Goal: Navigation & Orientation: Find specific page/section

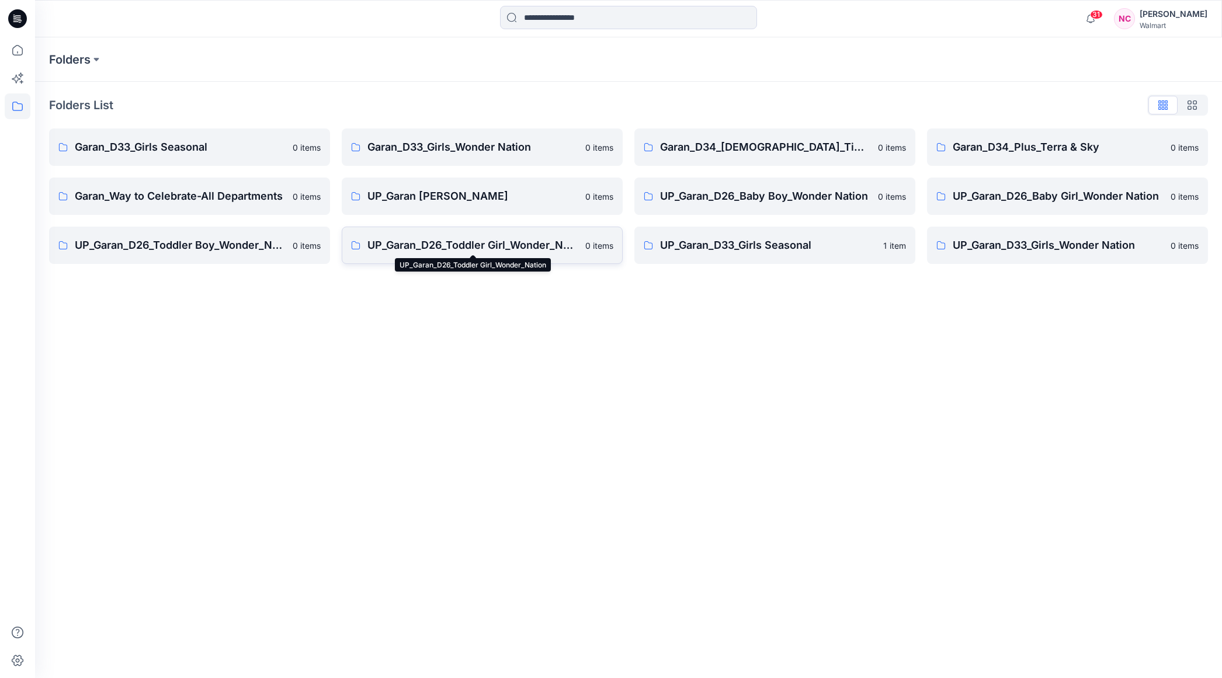
click at [546, 237] on p "UP_Garan_D26_Toddler Girl_Wonder_Nation" at bounding box center [472, 245] width 211 height 16
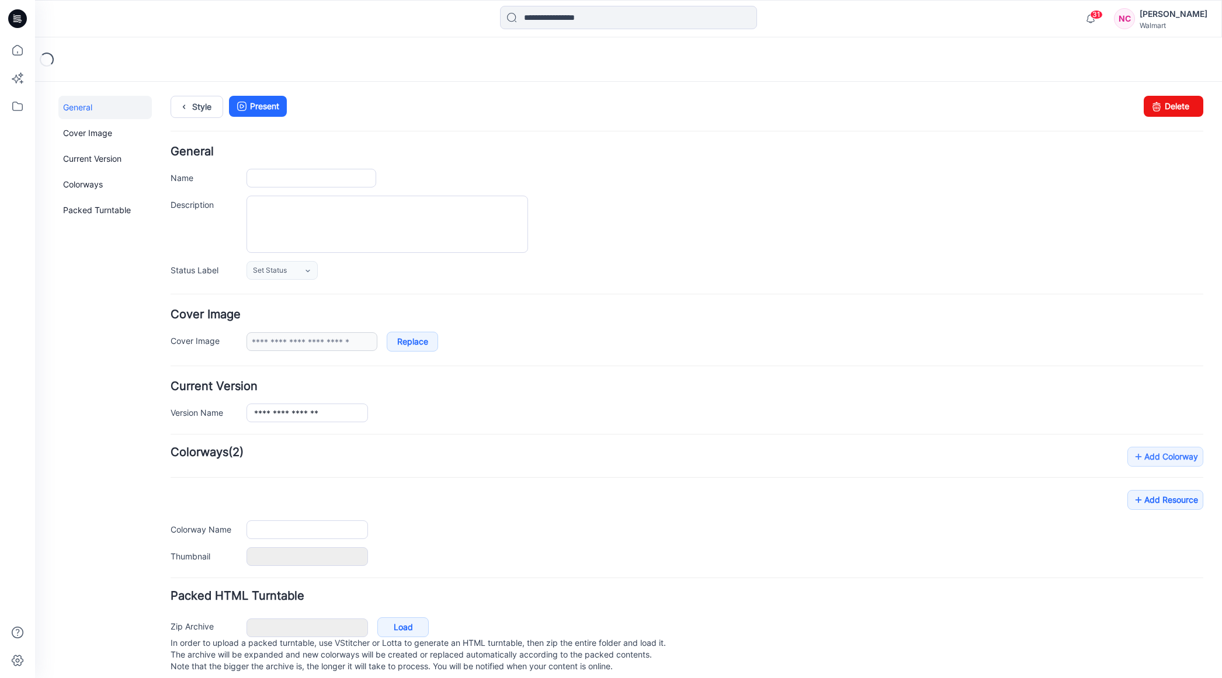
type input "**********"
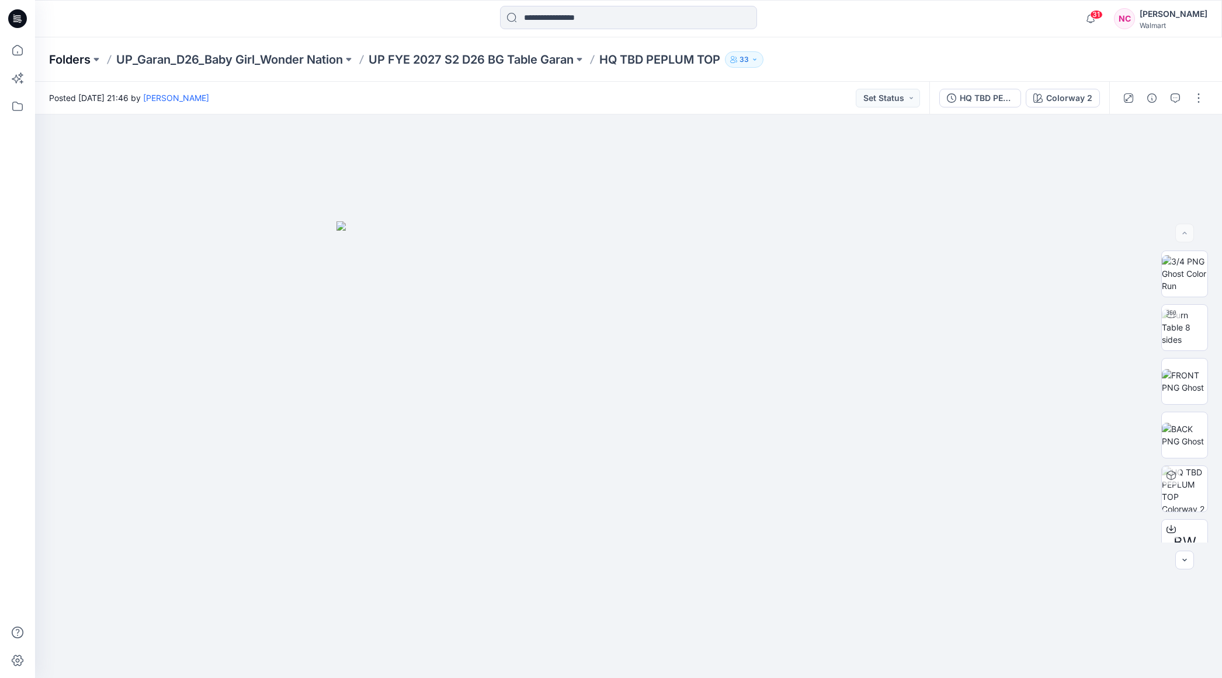
click at [74, 56] on p "Folders" at bounding box center [69, 59] width 41 height 16
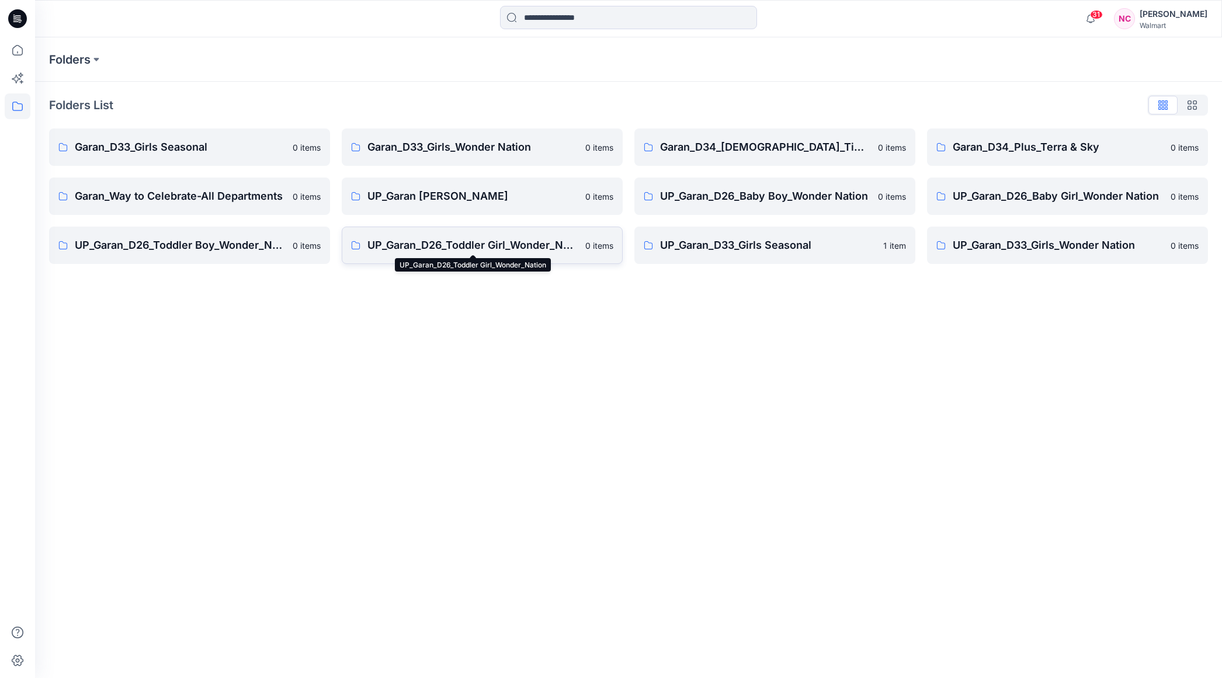
click at [468, 242] on p "UP_Garan_D26_Toddler Girl_Wonder_Nation" at bounding box center [472, 245] width 211 height 16
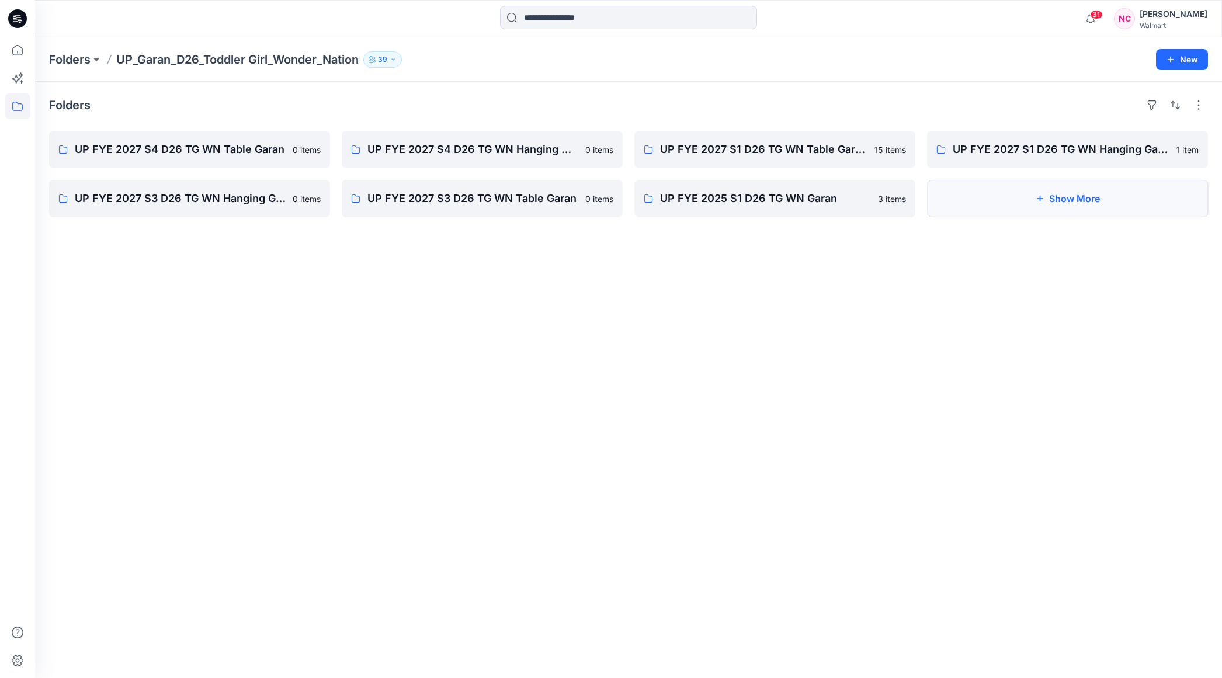
click at [959, 204] on button "Show More" at bounding box center [1067, 198] width 281 height 37
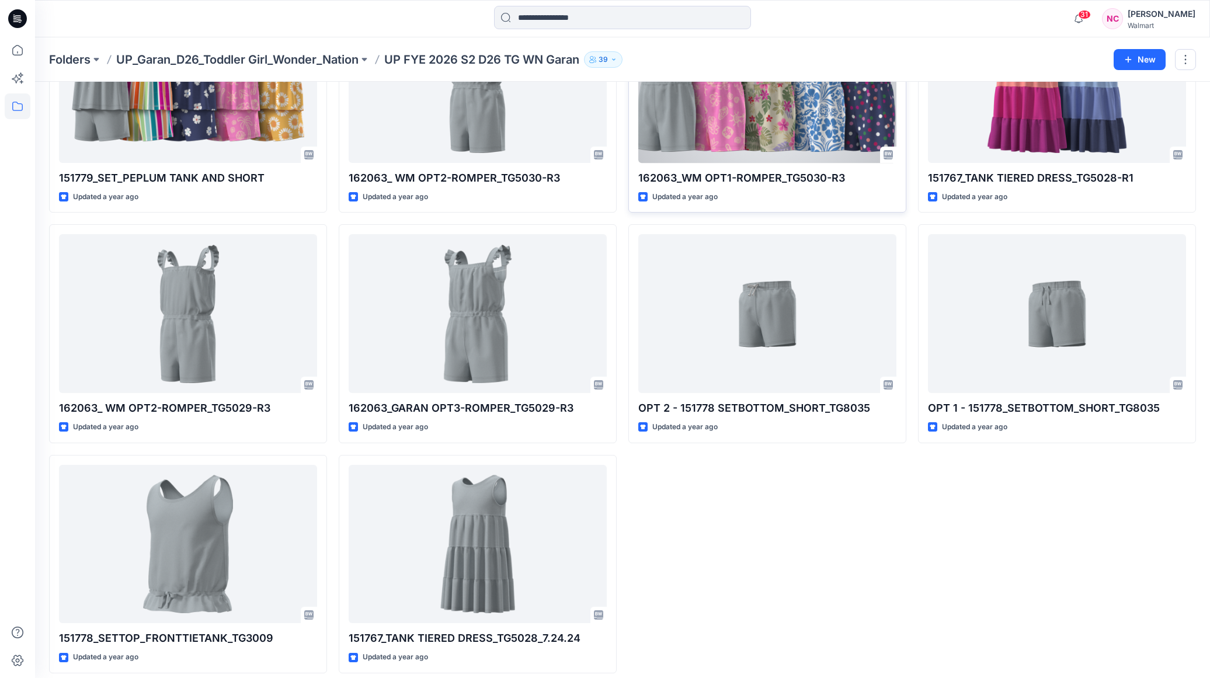
scroll to position [375, 0]
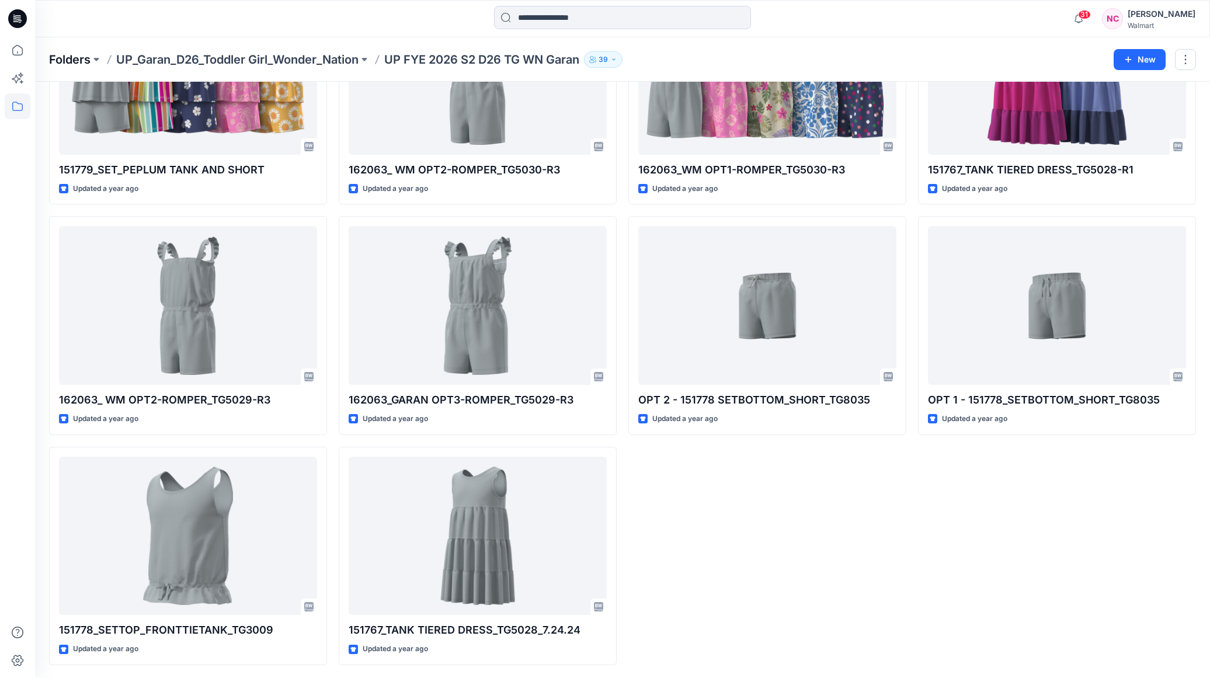
click at [75, 55] on p "Folders" at bounding box center [69, 59] width 41 height 16
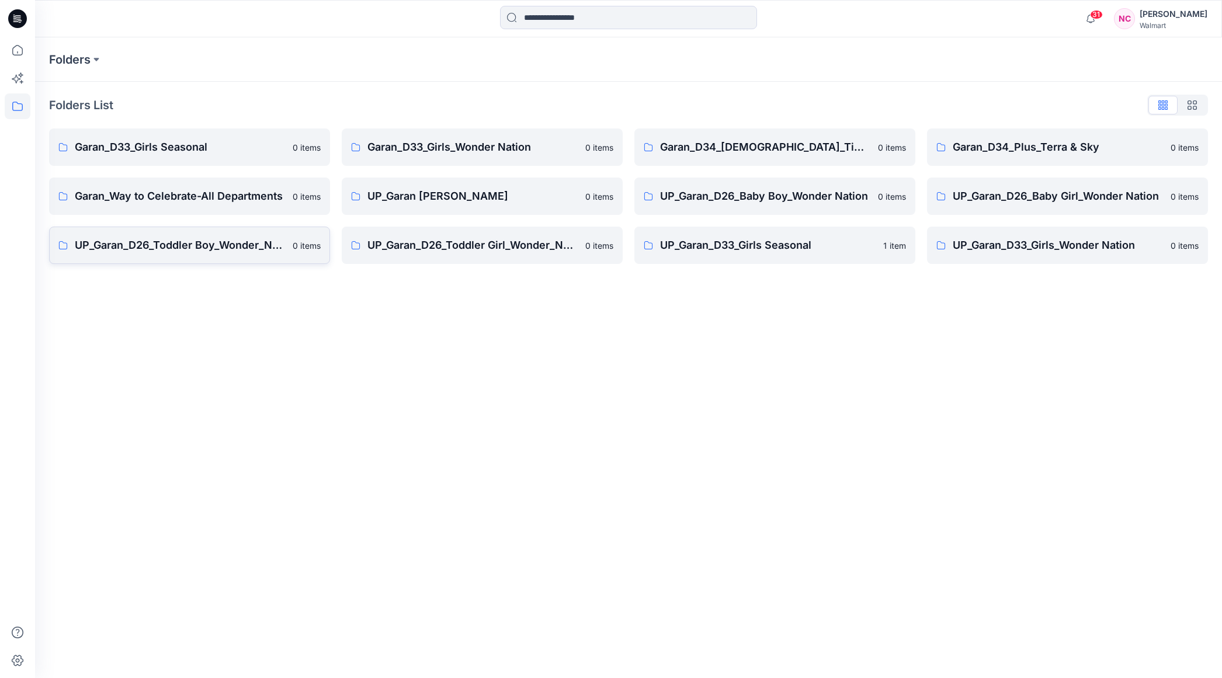
click at [179, 251] on p "UP_Garan_D26_Toddler Boy_Wonder_Nation" at bounding box center [180, 245] width 211 height 16
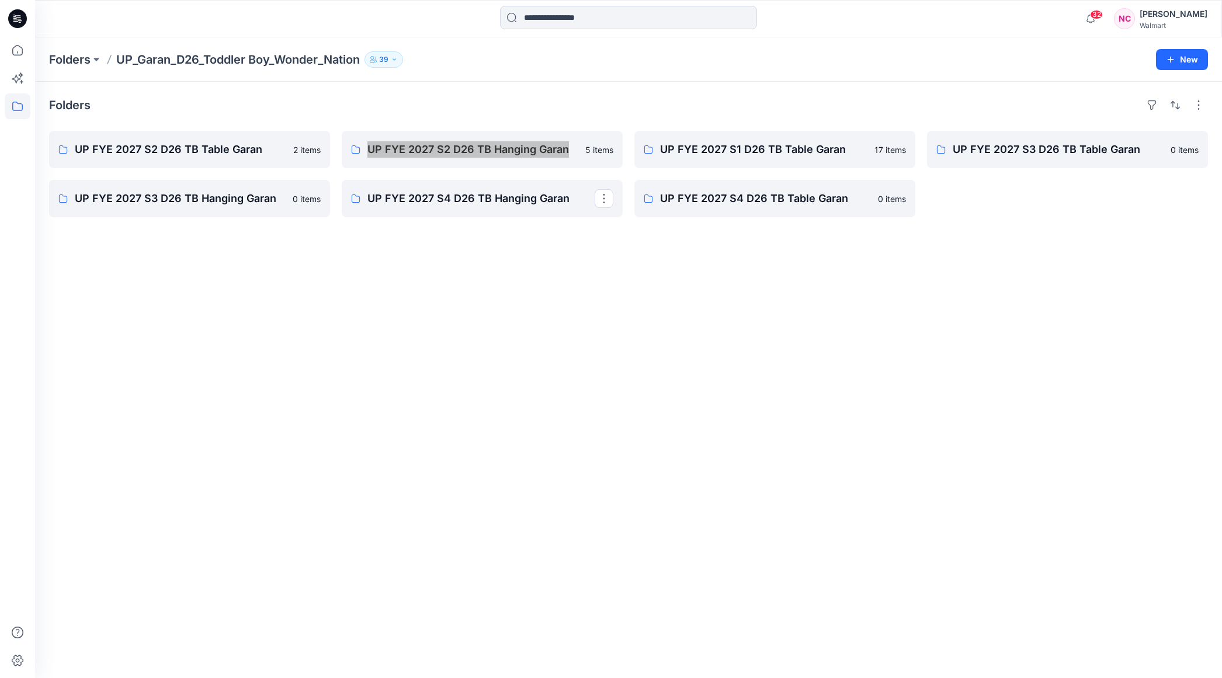
drag, startPoint x: 426, startPoint y: 145, endPoint x: 399, endPoint y: 9, distance: 138.2
click at [0, 0] on div "32 Notifications Your style HQ022268 WN BG SS PUFF SLEEVE BODYSUIT has been upd…" at bounding box center [611, 339] width 1222 height 678
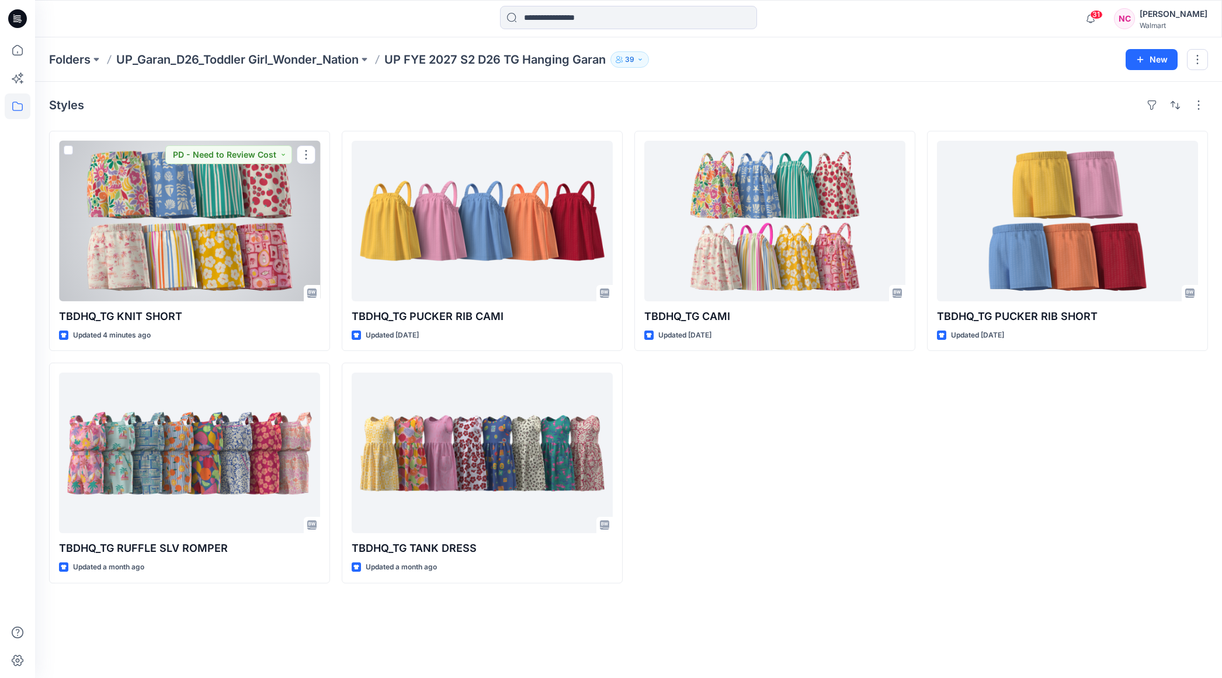
click at [219, 269] on div at bounding box center [189, 221] width 261 height 161
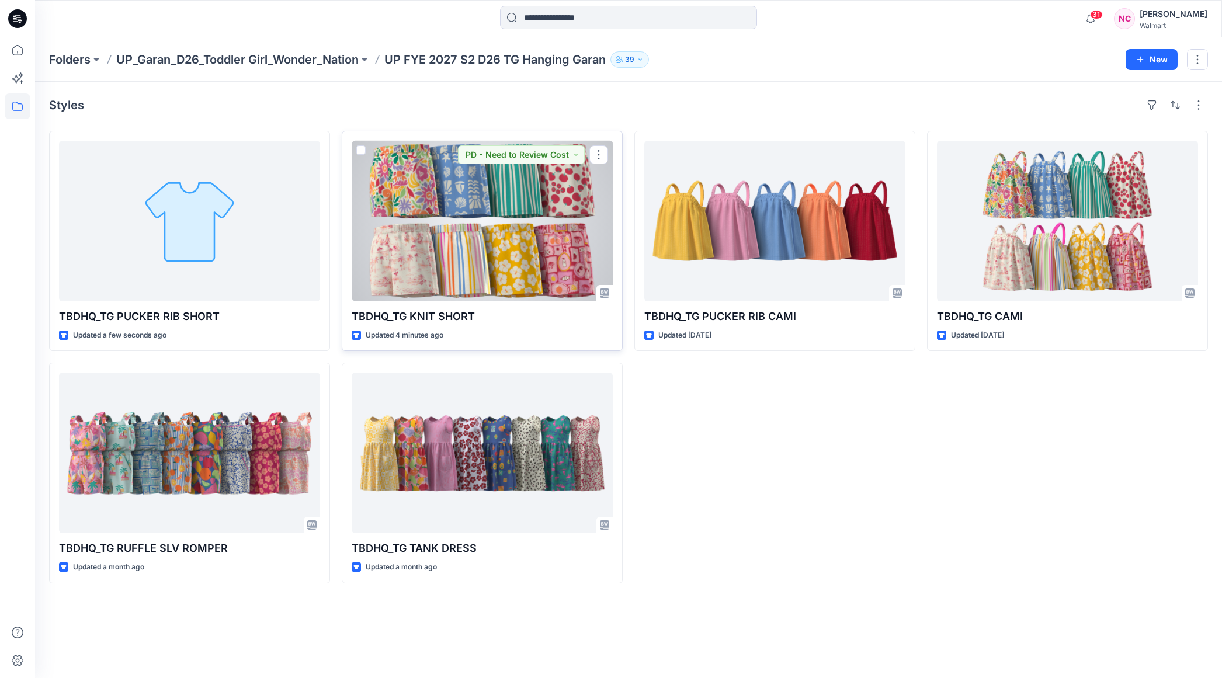
click at [504, 253] on div at bounding box center [482, 221] width 261 height 161
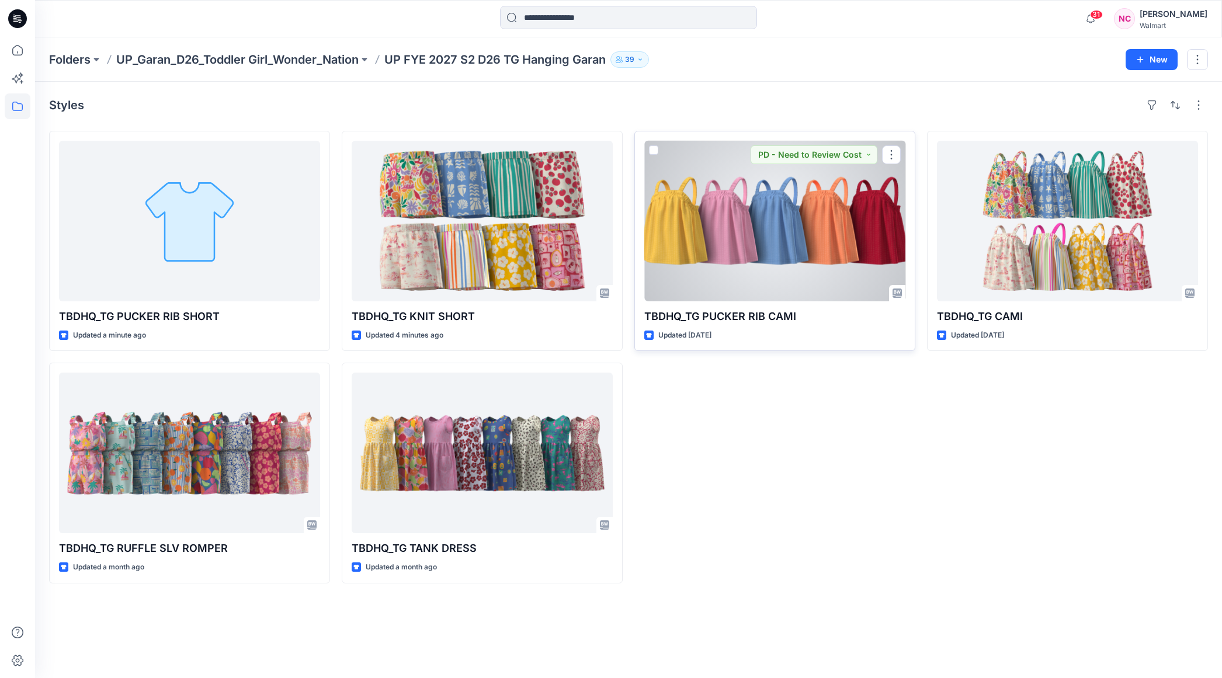
click at [775, 259] on div at bounding box center [774, 221] width 261 height 161
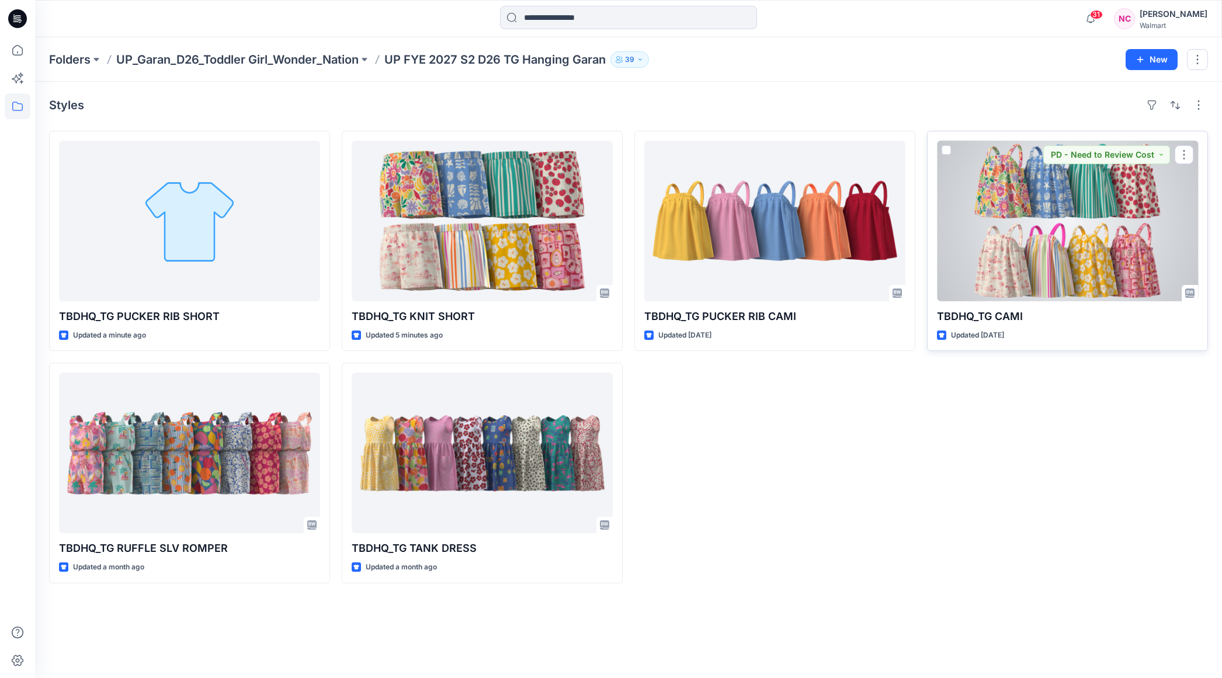
click at [1076, 222] on div at bounding box center [1067, 221] width 261 height 161
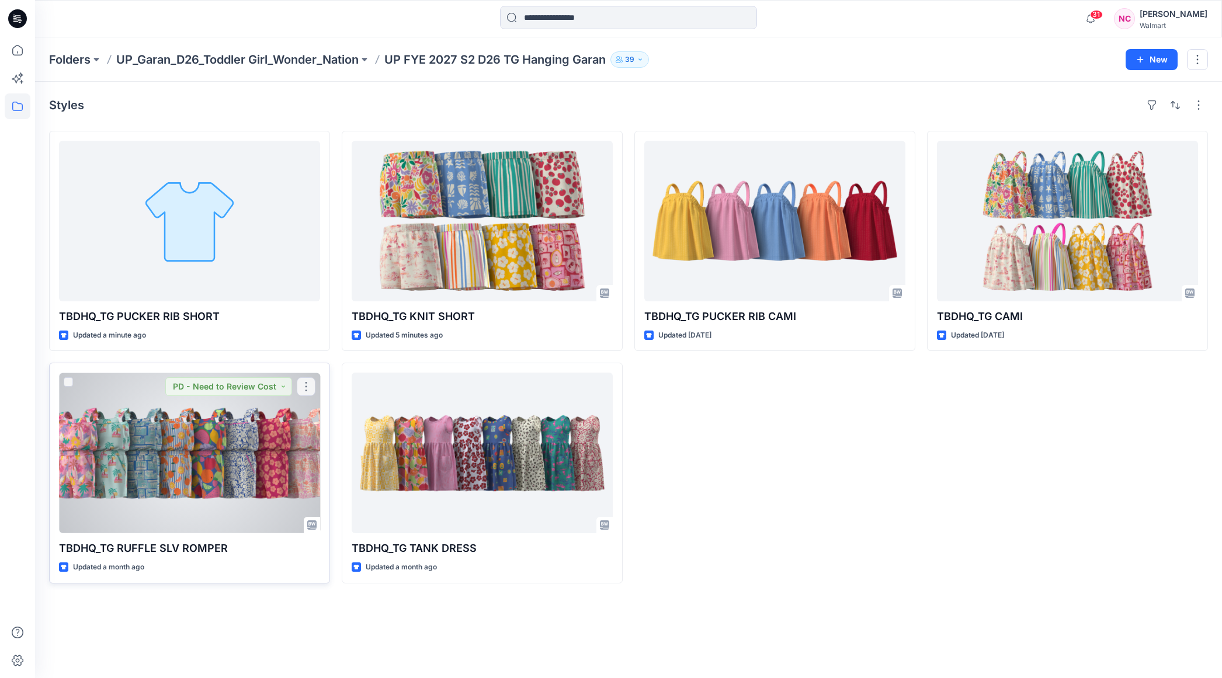
click at [127, 436] on div at bounding box center [189, 453] width 261 height 161
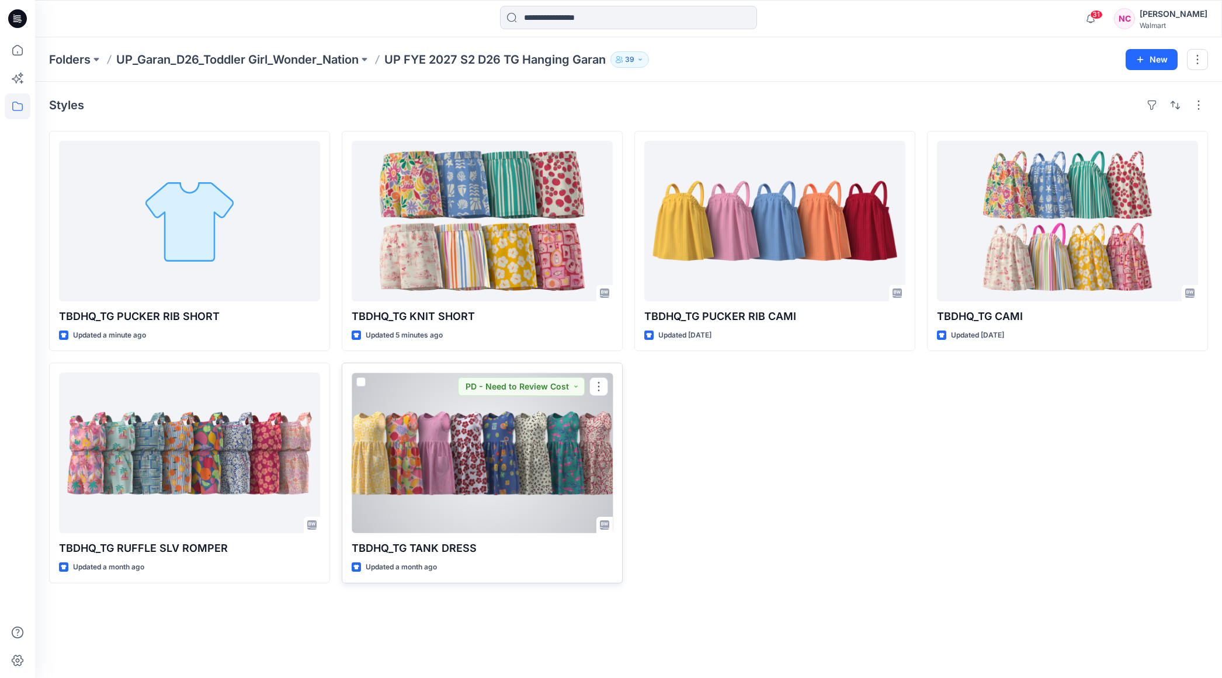
click at [509, 459] on div at bounding box center [482, 453] width 261 height 161
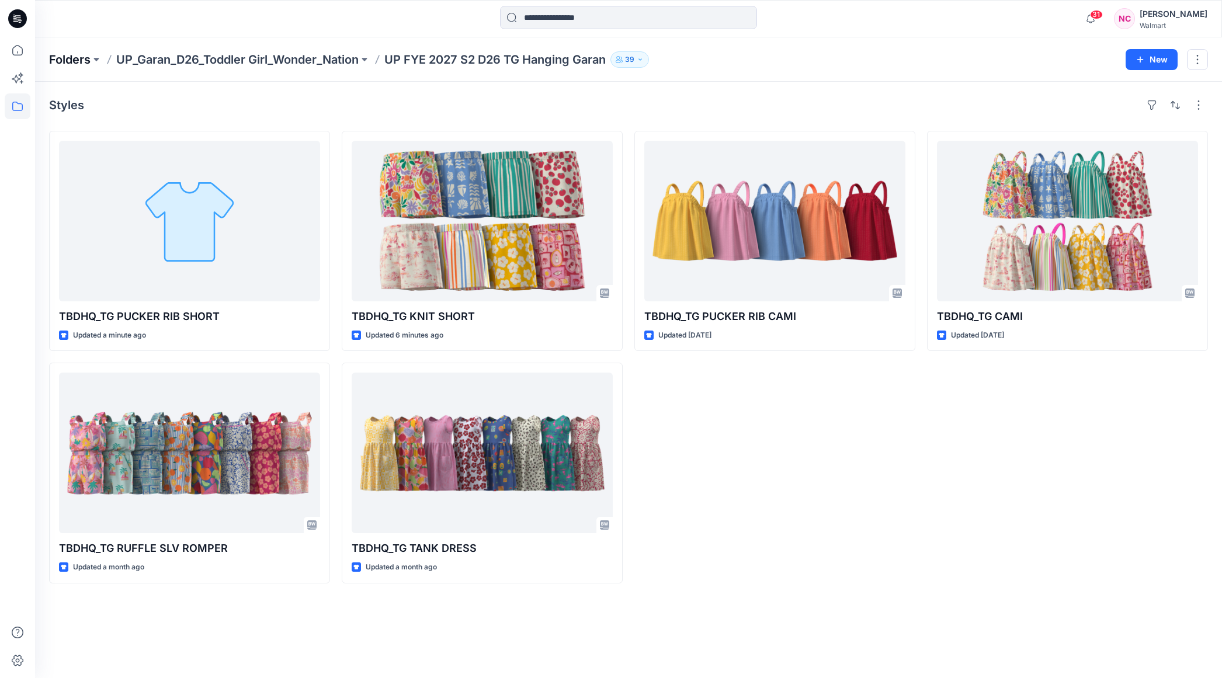
click at [70, 60] on p "Folders" at bounding box center [69, 59] width 41 height 16
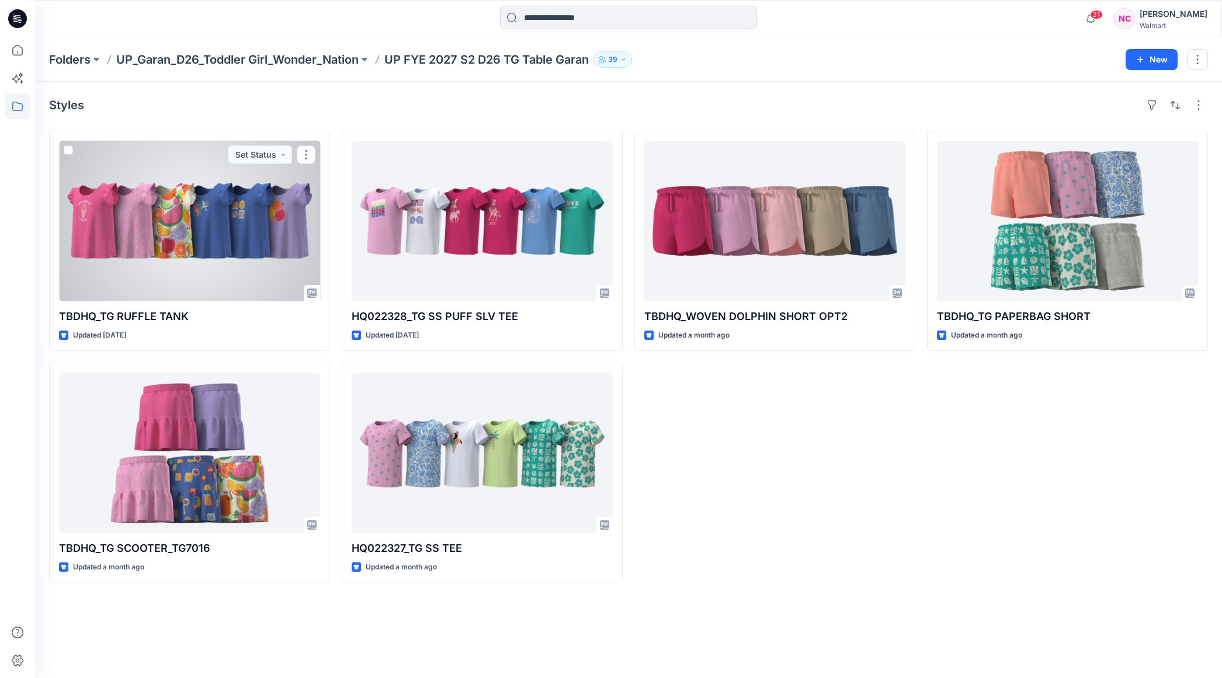
click at [176, 241] on div at bounding box center [189, 221] width 261 height 161
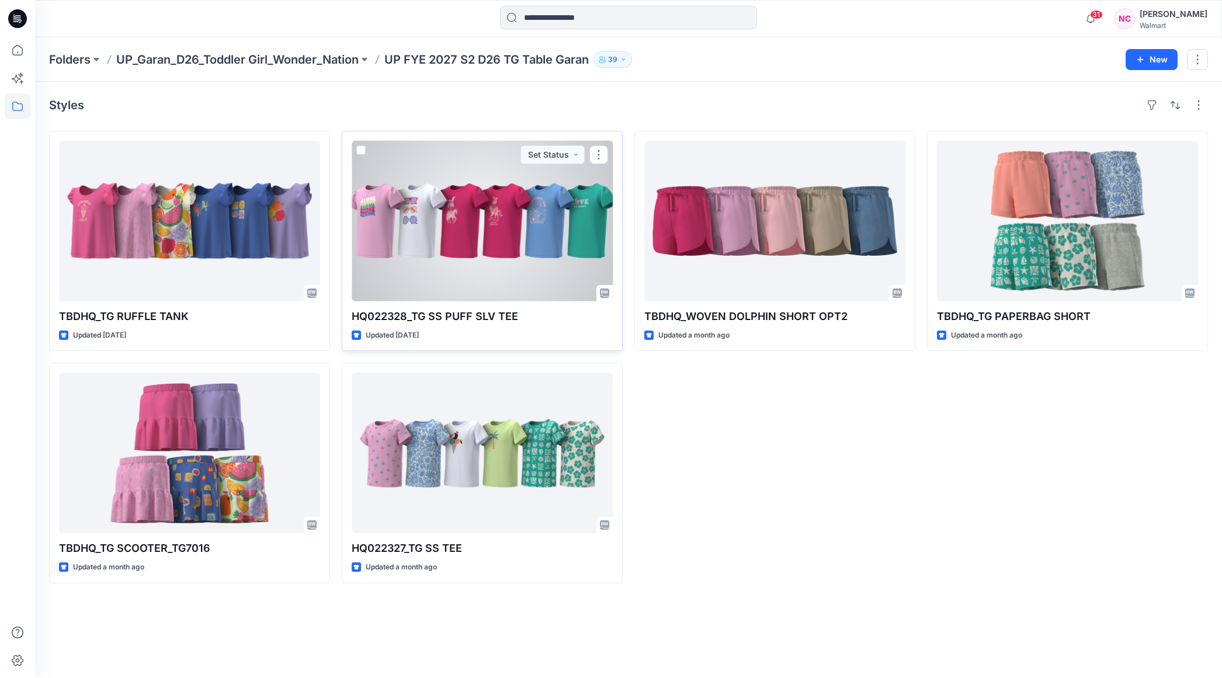
click at [523, 199] on div at bounding box center [482, 221] width 261 height 161
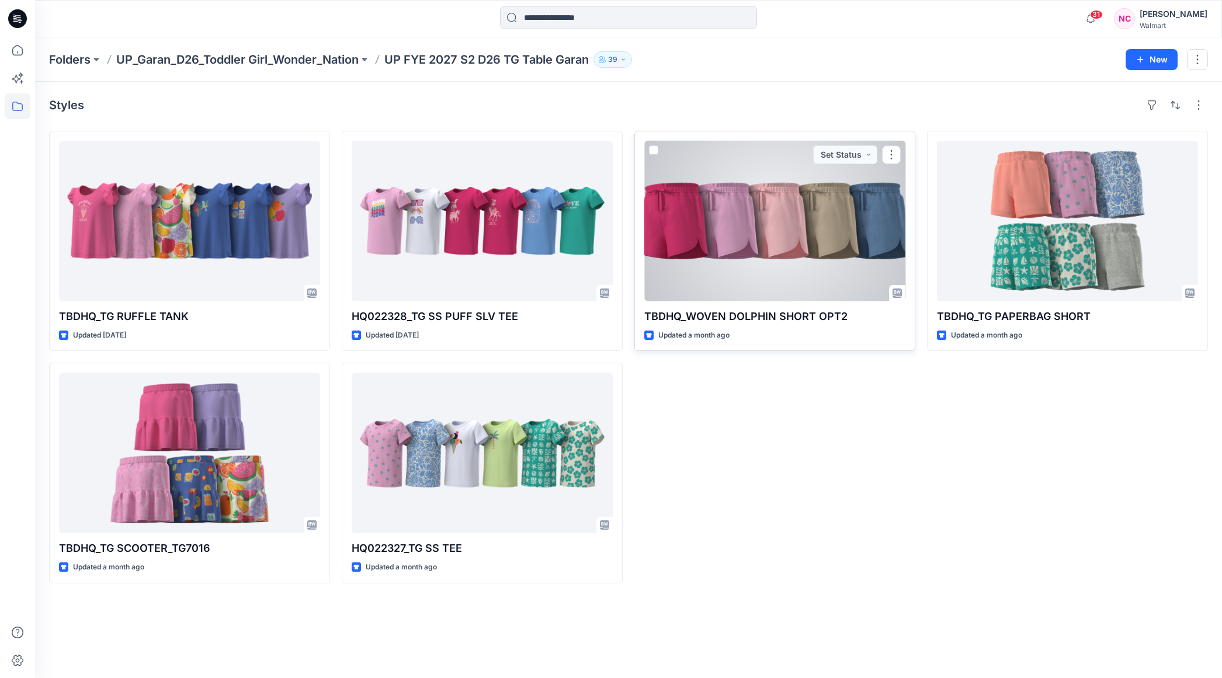
click at [865, 247] on div at bounding box center [774, 221] width 261 height 161
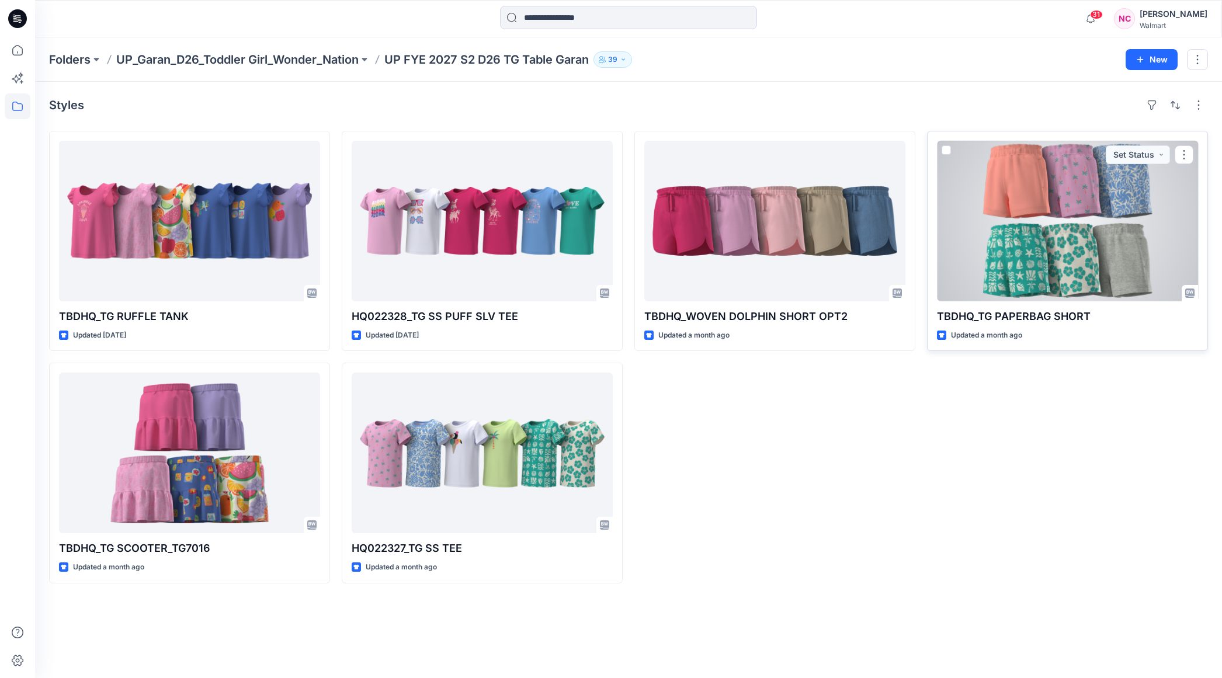
click at [1083, 252] on div at bounding box center [1067, 221] width 261 height 161
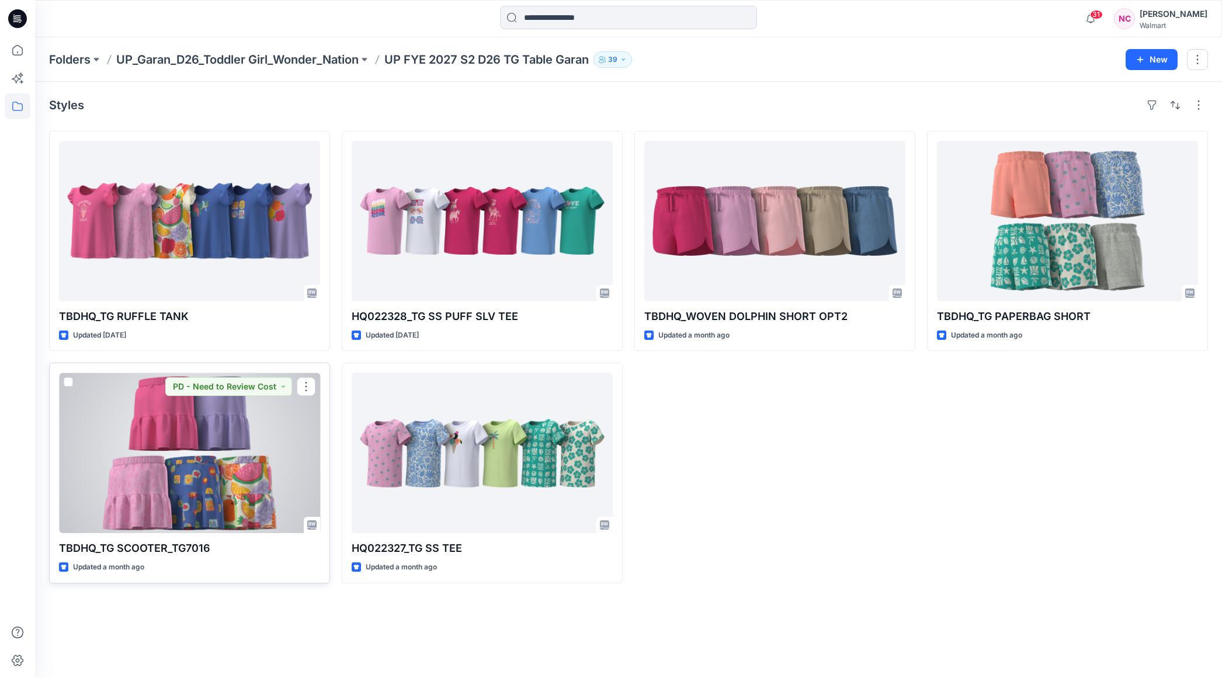
click at [154, 465] on div at bounding box center [189, 453] width 261 height 161
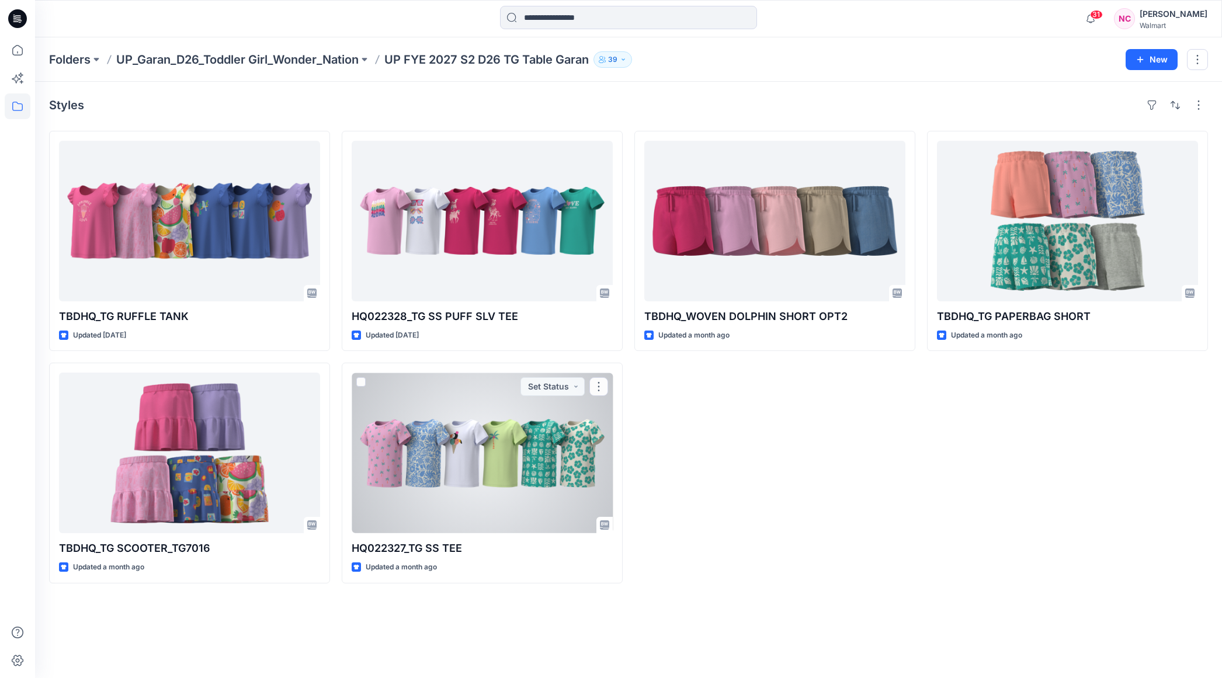
click at [430, 438] on div at bounding box center [482, 453] width 261 height 161
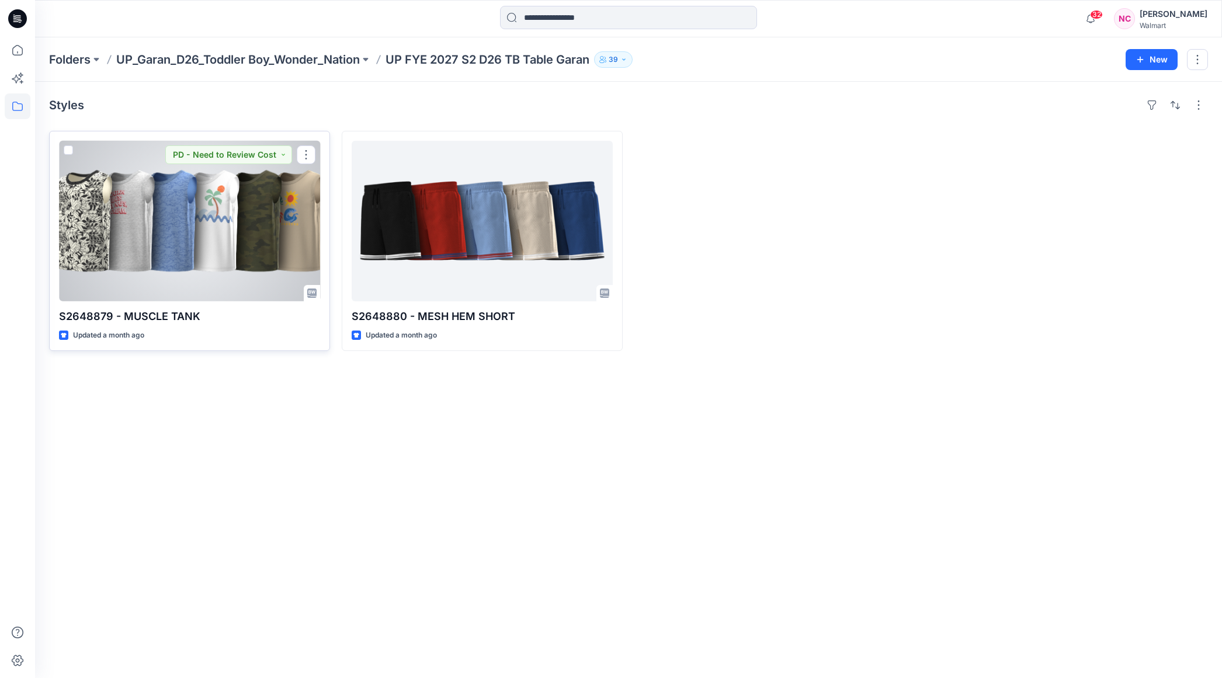
click at [187, 256] on div at bounding box center [189, 221] width 261 height 161
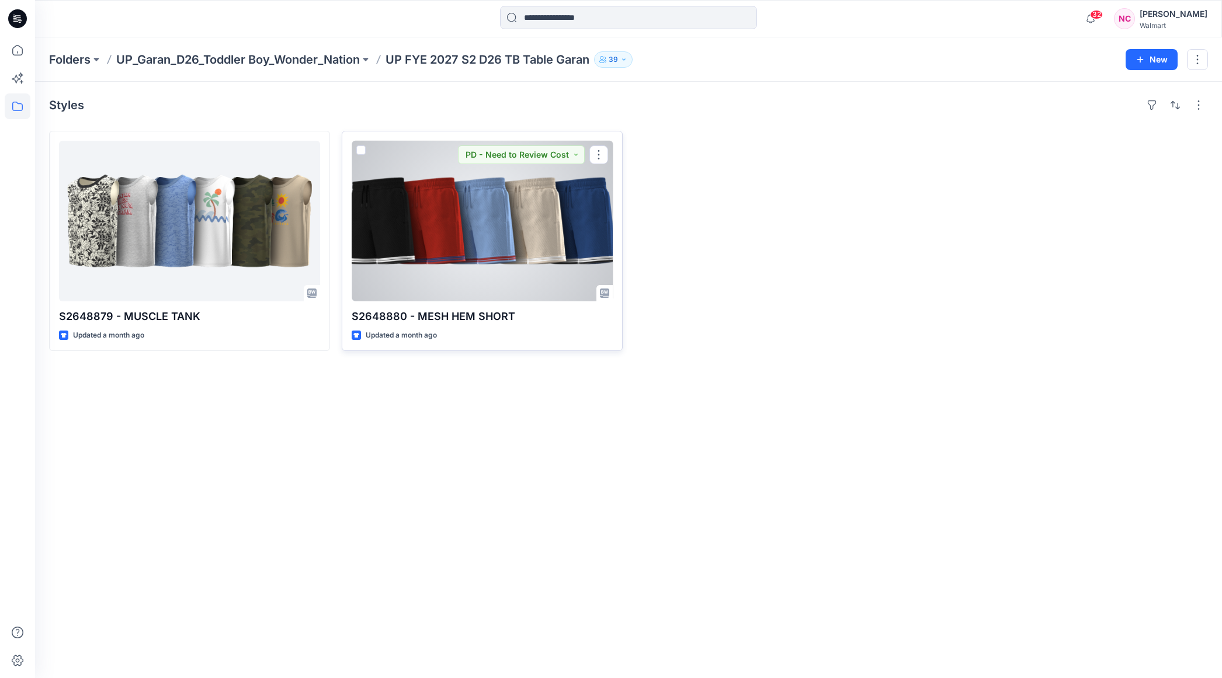
click at [513, 239] on div at bounding box center [482, 221] width 261 height 161
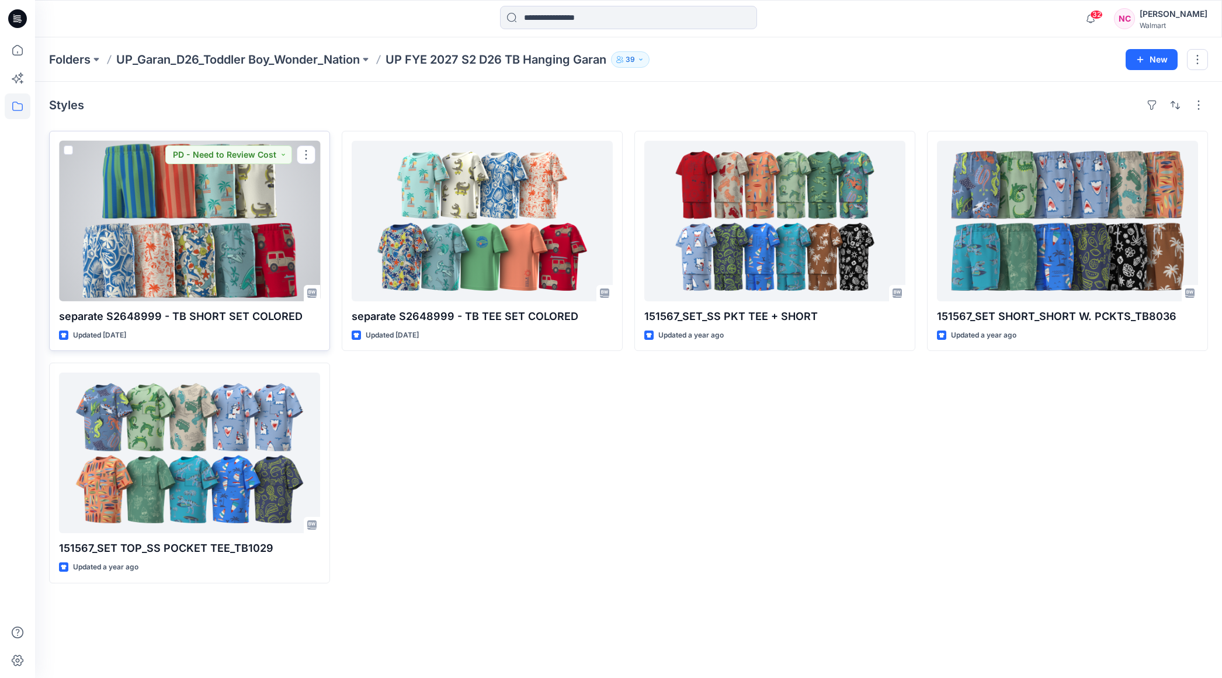
click at [224, 256] on div at bounding box center [189, 221] width 261 height 161
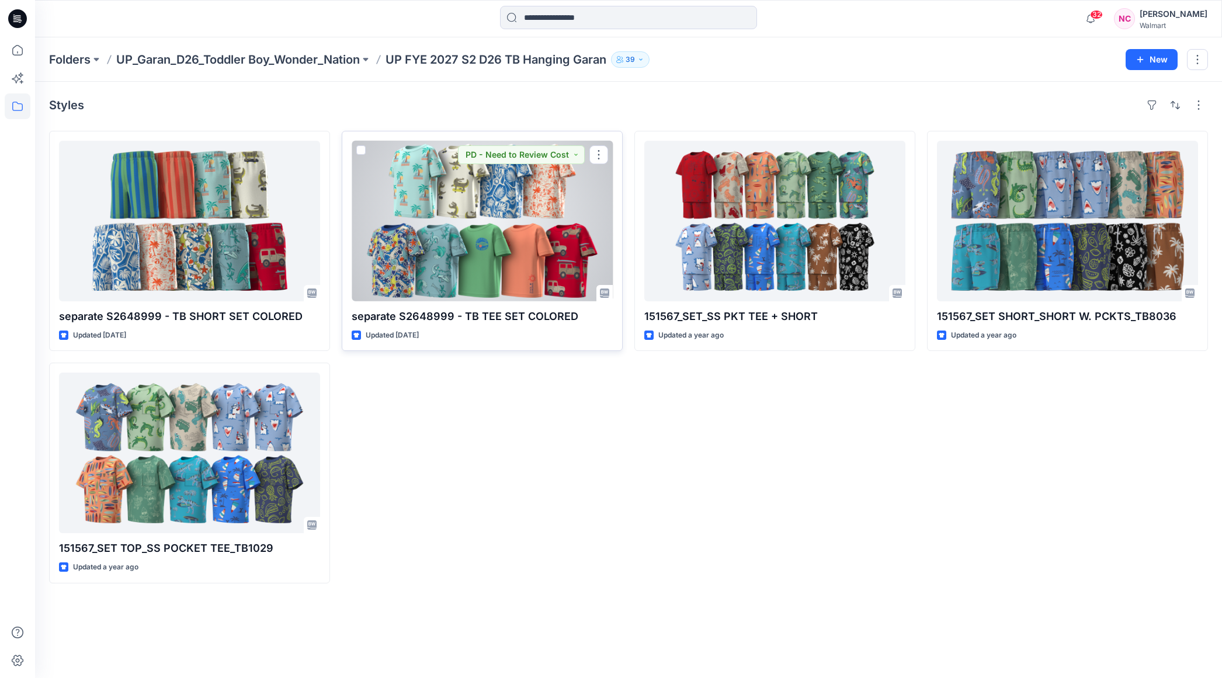
click at [491, 195] on div at bounding box center [482, 221] width 261 height 161
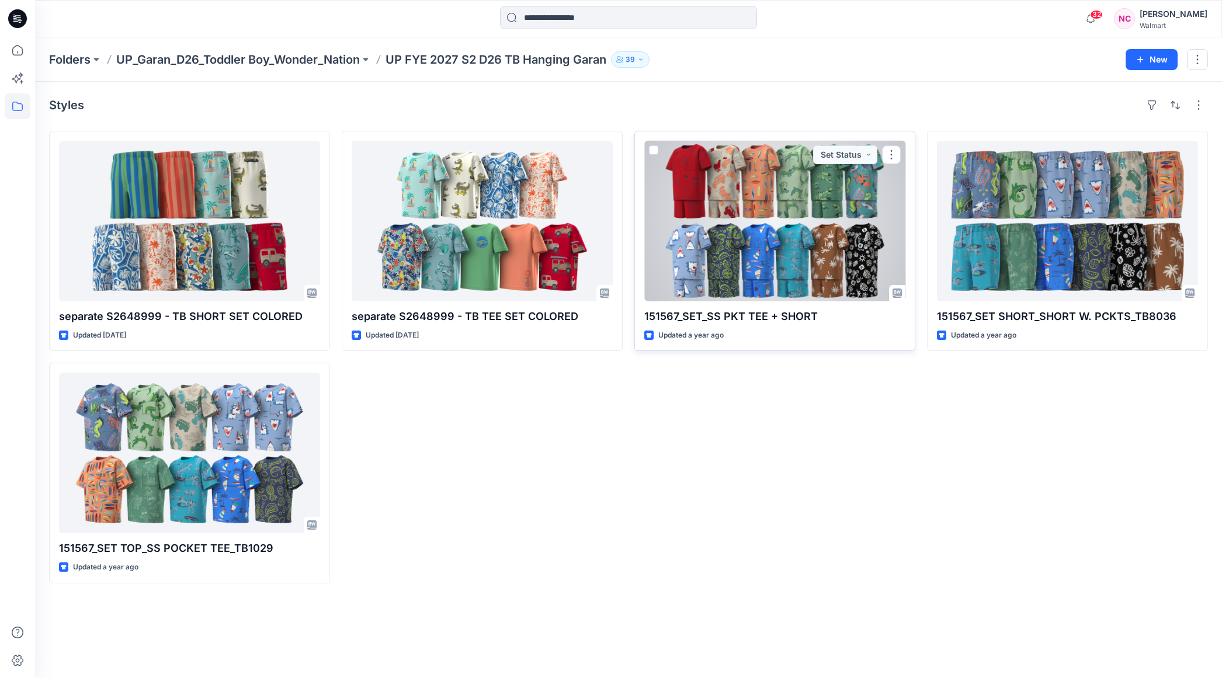
click at [802, 249] on div at bounding box center [774, 221] width 261 height 161
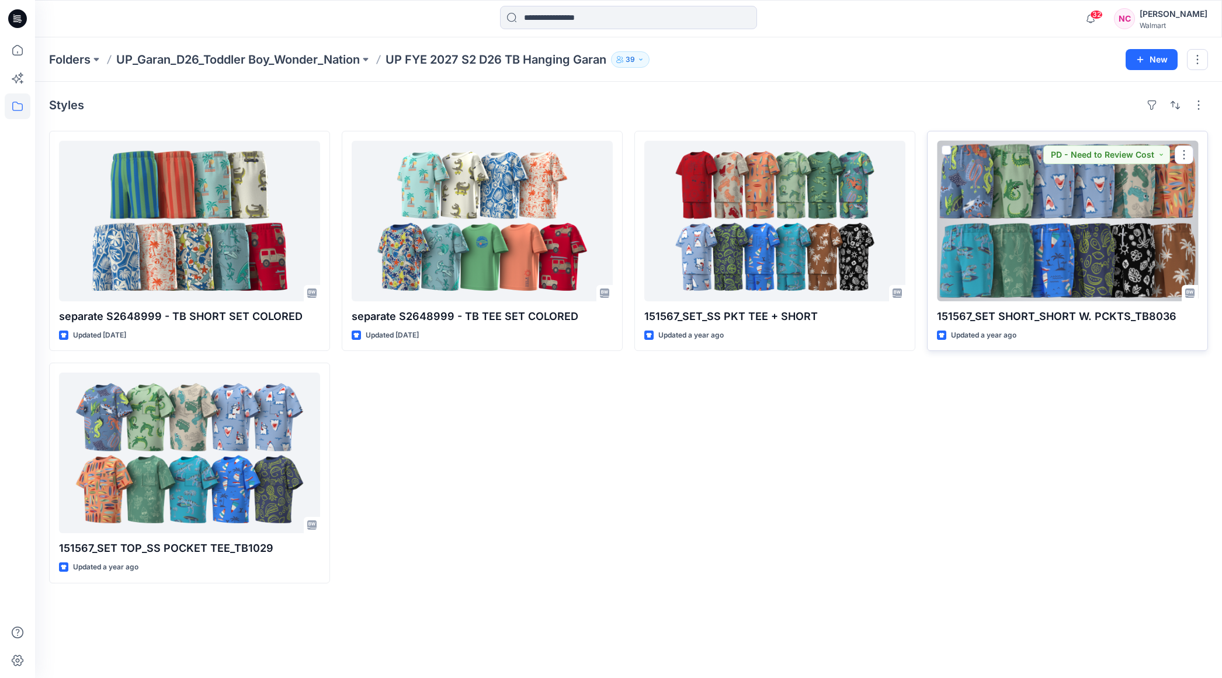
click at [1070, 271] on div at bounding box center [1067, 221] width 261 height 161
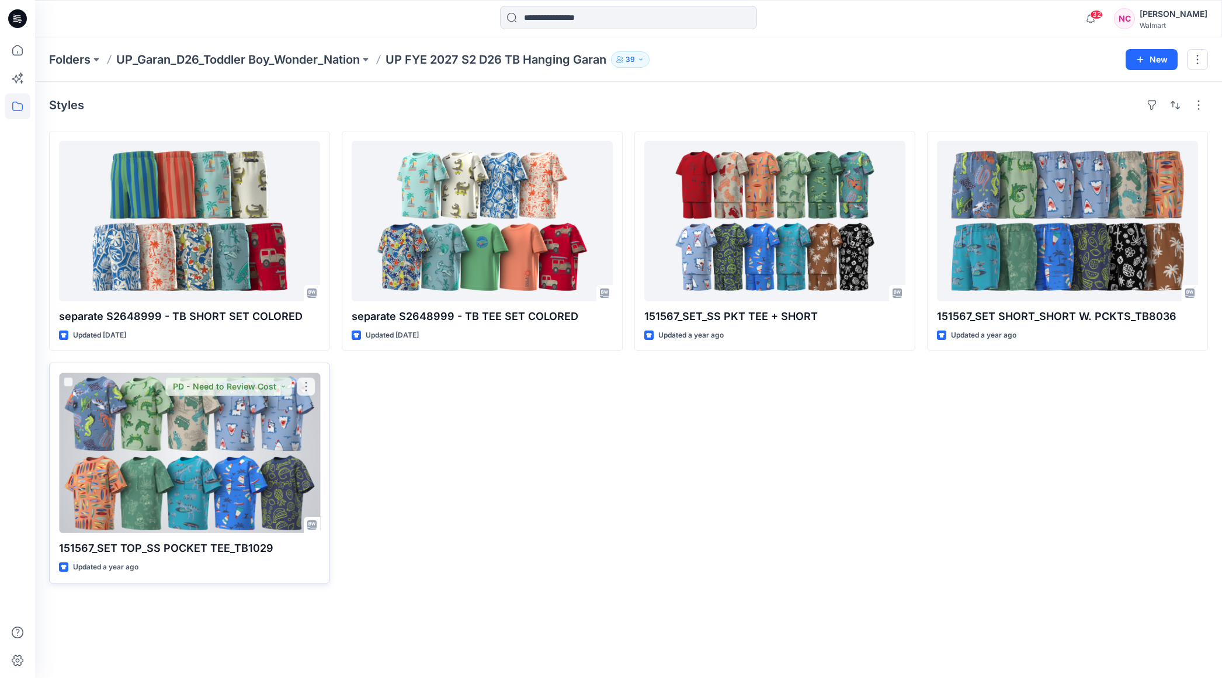
click at [164, 487] on div at bounding box center [189, 453] width 261 height 161
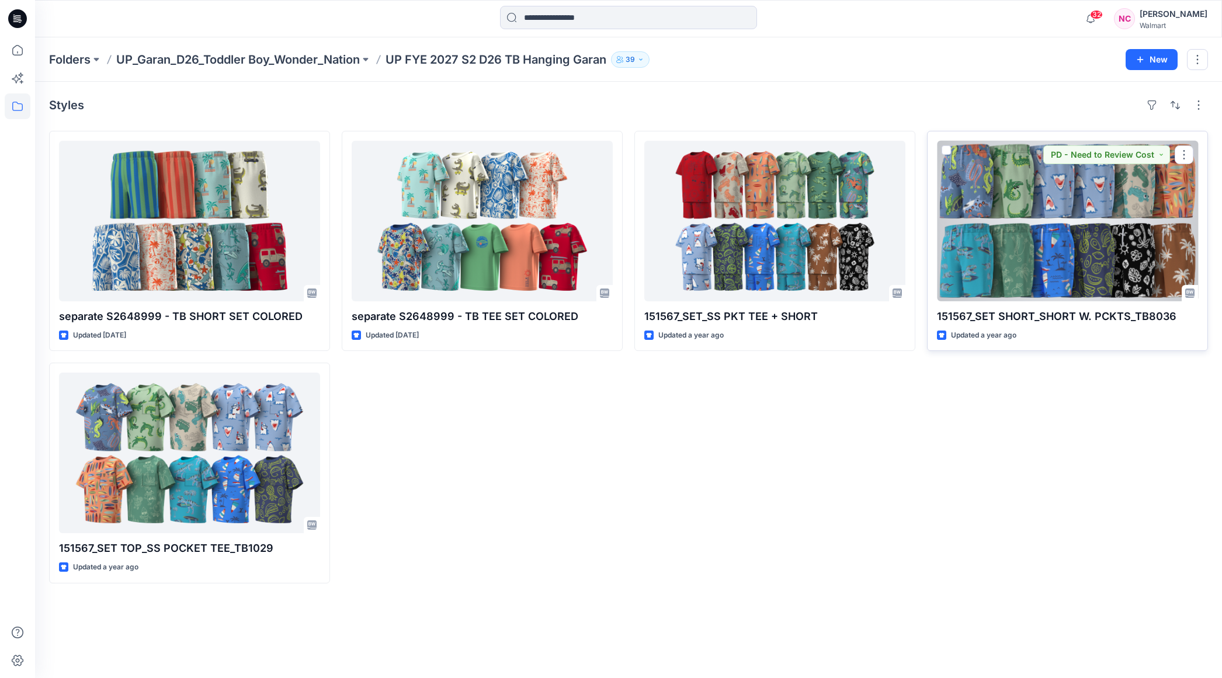
click at [1090, 215] on div at bounding box center [1067, 221] width 261 height 161
